Goal: Task Accomplishment & Management: Use online tool/utility

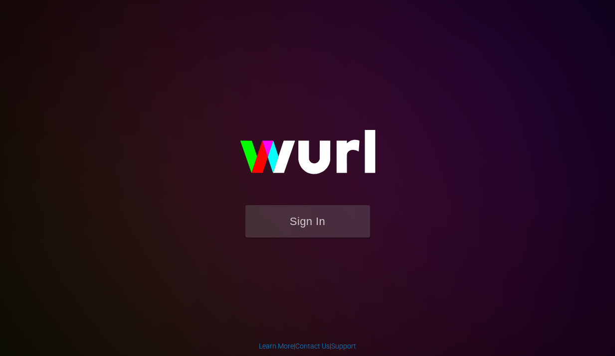
click at [303, 246] on form "Sign In" at bounding box center [307, 226] width 199 height 42
click at [303, 223] on button "Sign In" at bounding box center [307, 221] width 125 height 32
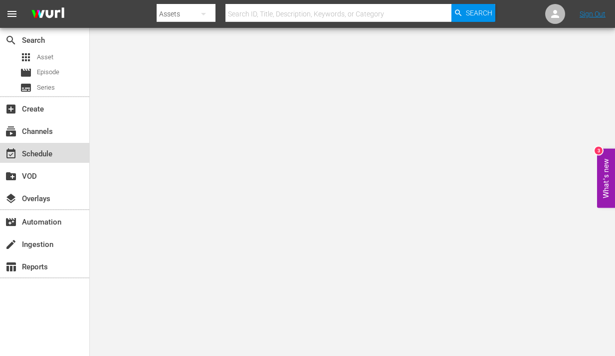
click at [20, 157] on div "event_available Schedule" at bounding box center [44, 153] width 89 height 20
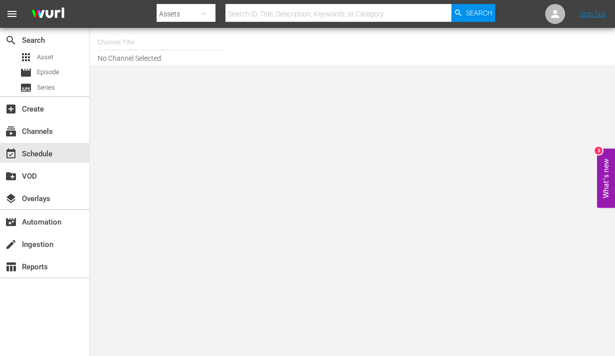
click at [146, 41] on input "text" at bounding box center [162, 42] width 128 height 24
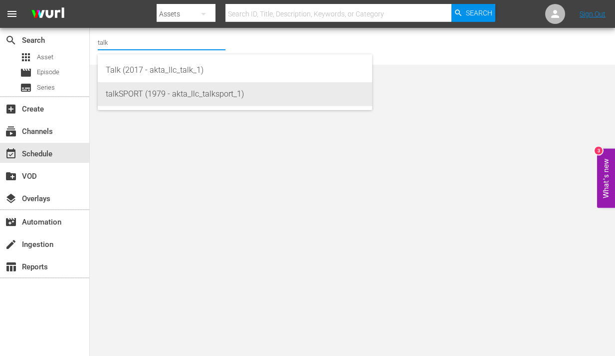
click at [141, 94] on div "talkSPORT (1979 - akta_llc_talksport_1)" at bounding box center [235, 94] width 258 height 24
type input "talkSPORT (1979 - akta_llc_talksport_1)"
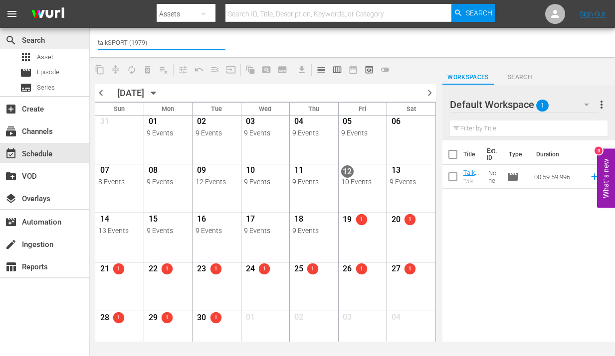
drag, startPoint x: 163, startPoint y: 41, endPoint x: 65, endPoint y: 41, distance: 98.2
click at [90, 0] on div "search Search apps Asset movie Episode subtitles Series add_box Create subscrip…" at bounding box center [352, 0] width 525 height 0
